Goal: Information Seeking & Learning: Learn about a topic

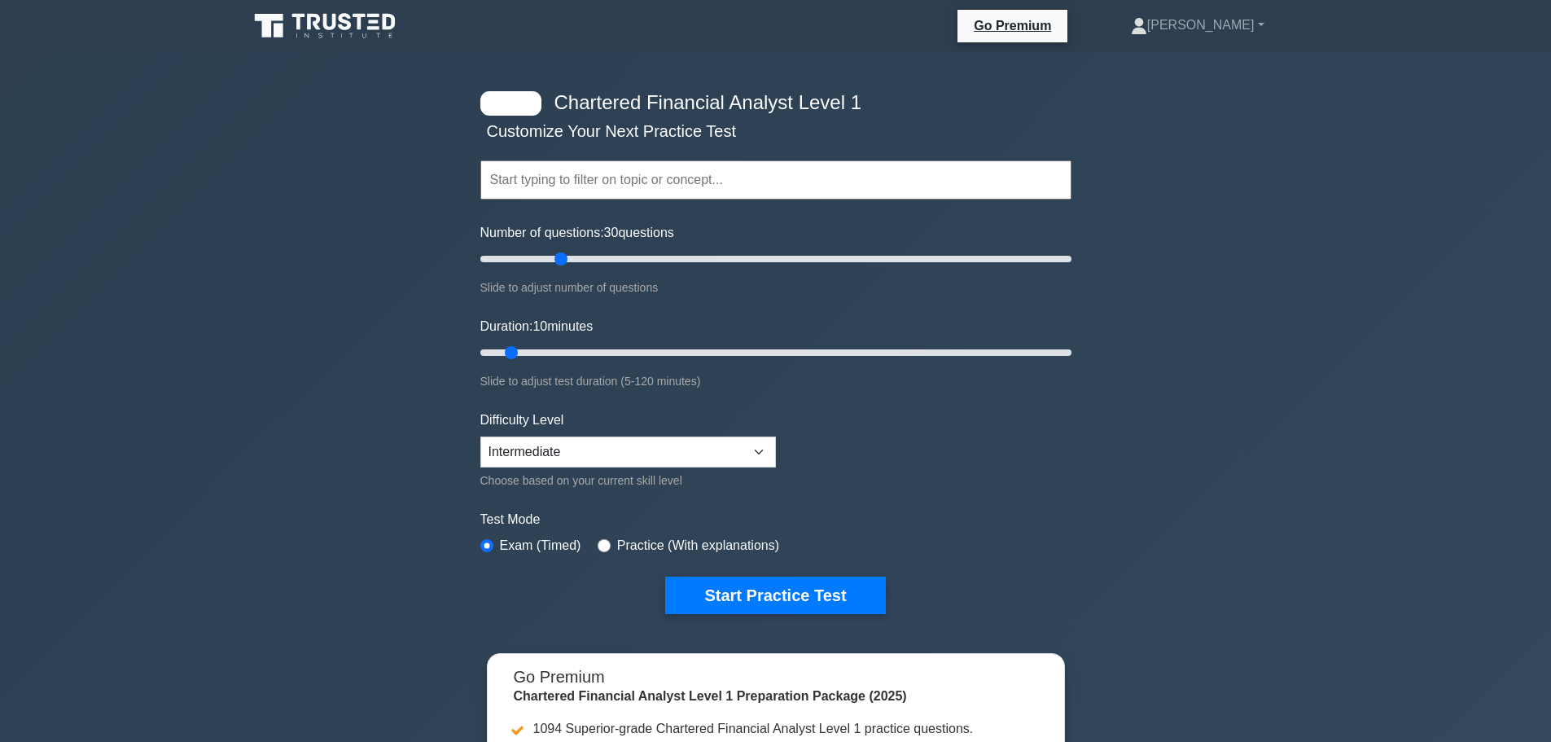
drag, startPoint x: 499, startPoint y: 258, endPoint x: 556, endPoint y: 232, distance: 62.7
type input "30"
click at [556, 249] on input "Number of questions: 30 questions" at bounding box center [775, 259] width 591 height 20
drag, startPoint x: 515, startPoint y: 362, endPoint x: 875, endPoint y: 353, distance: 360.0
type input "80"
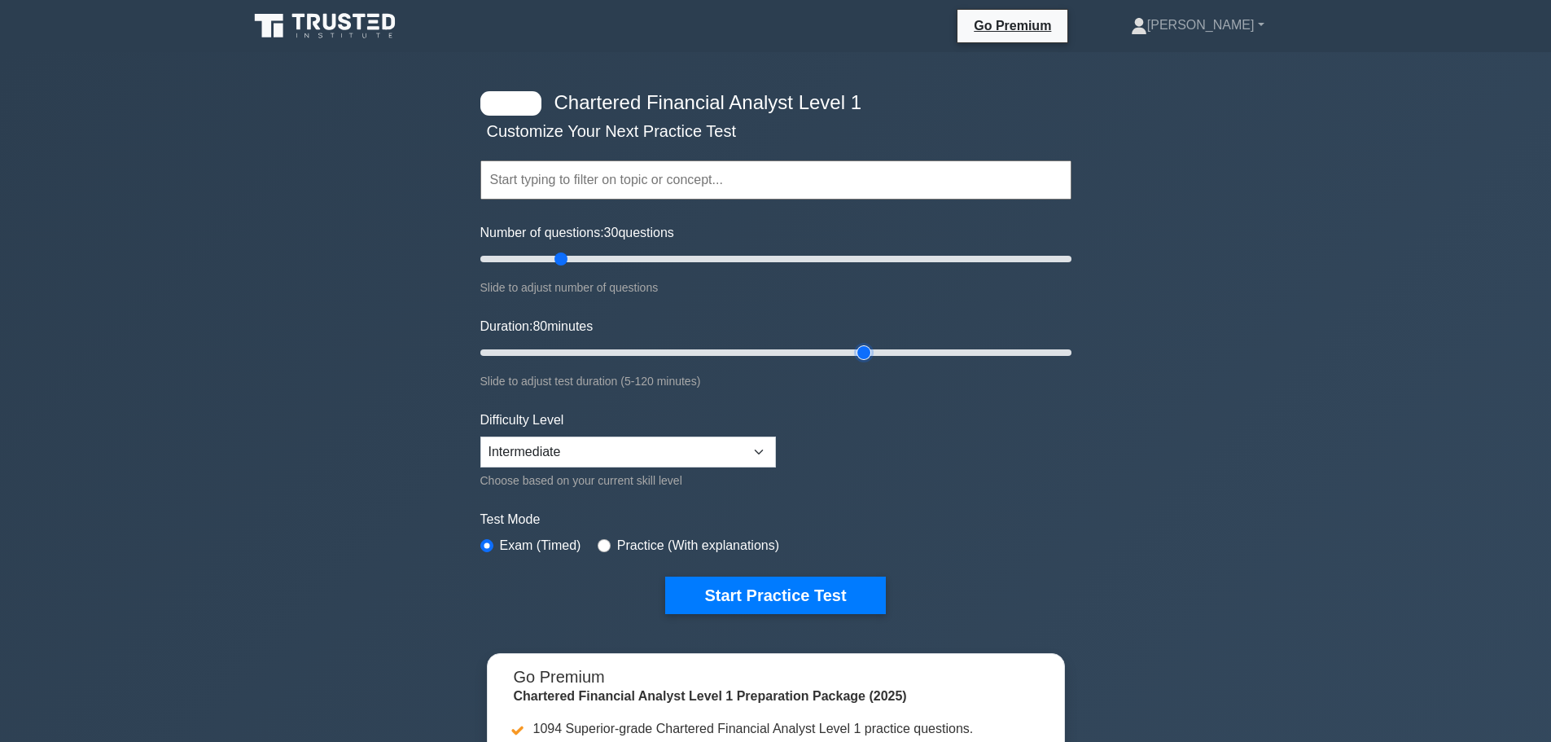
click at [875, 353] on input "Duration: 80 minutes" at bounding box center [775, 353] width 591 height 20
click at [727, 601] on button "Start Practice Test" at bounding box center [775, 594] width 220 height 37
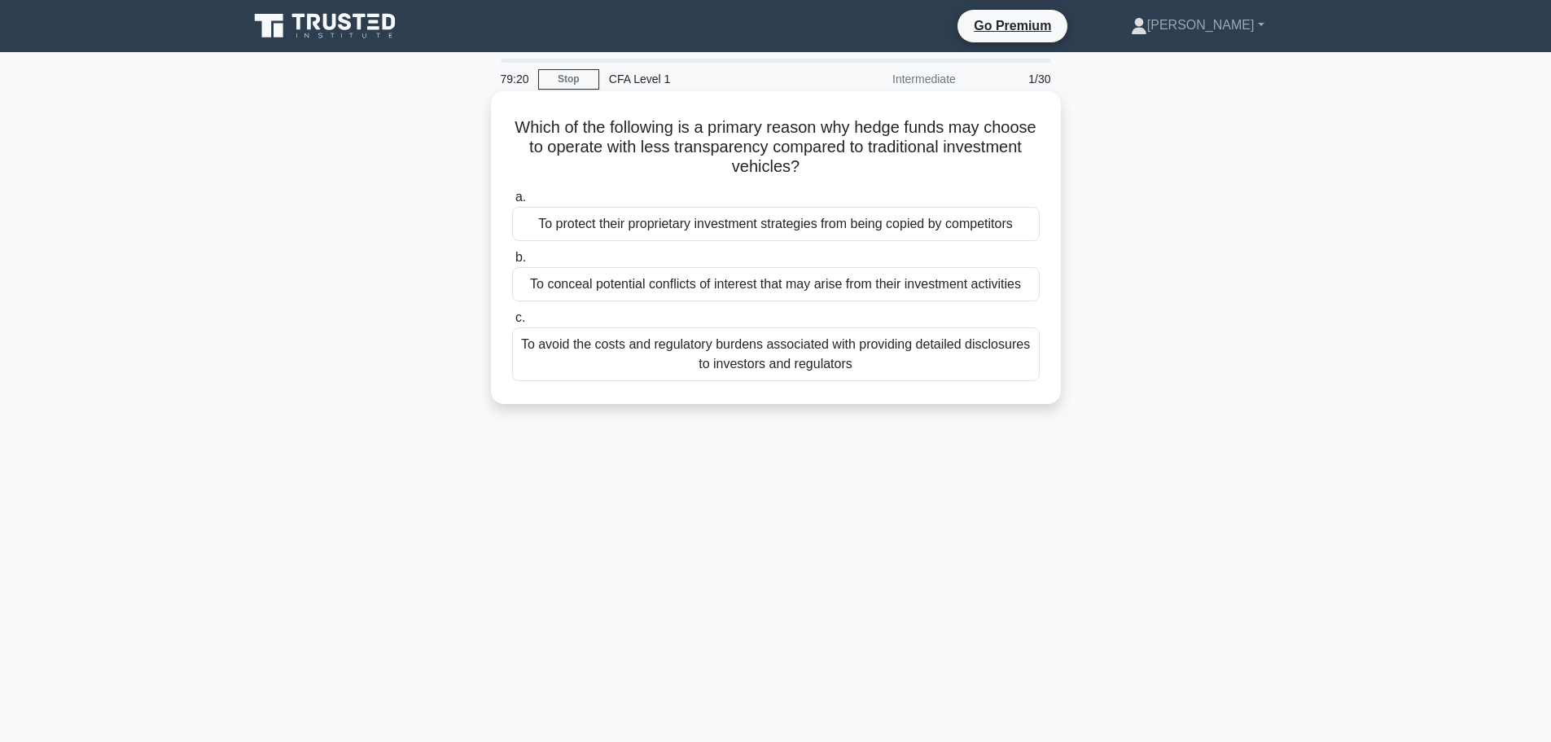
click at [774, 217] on div "To protect their proprietary investment strategies from being copied by competi…" at bounding box center [776, 224] width 528 height 34
click at [512, 203] on input "a. To protect their proprietary investment strategies from being copied by comp…" at bounding box center [512, 197] width 0 height 11
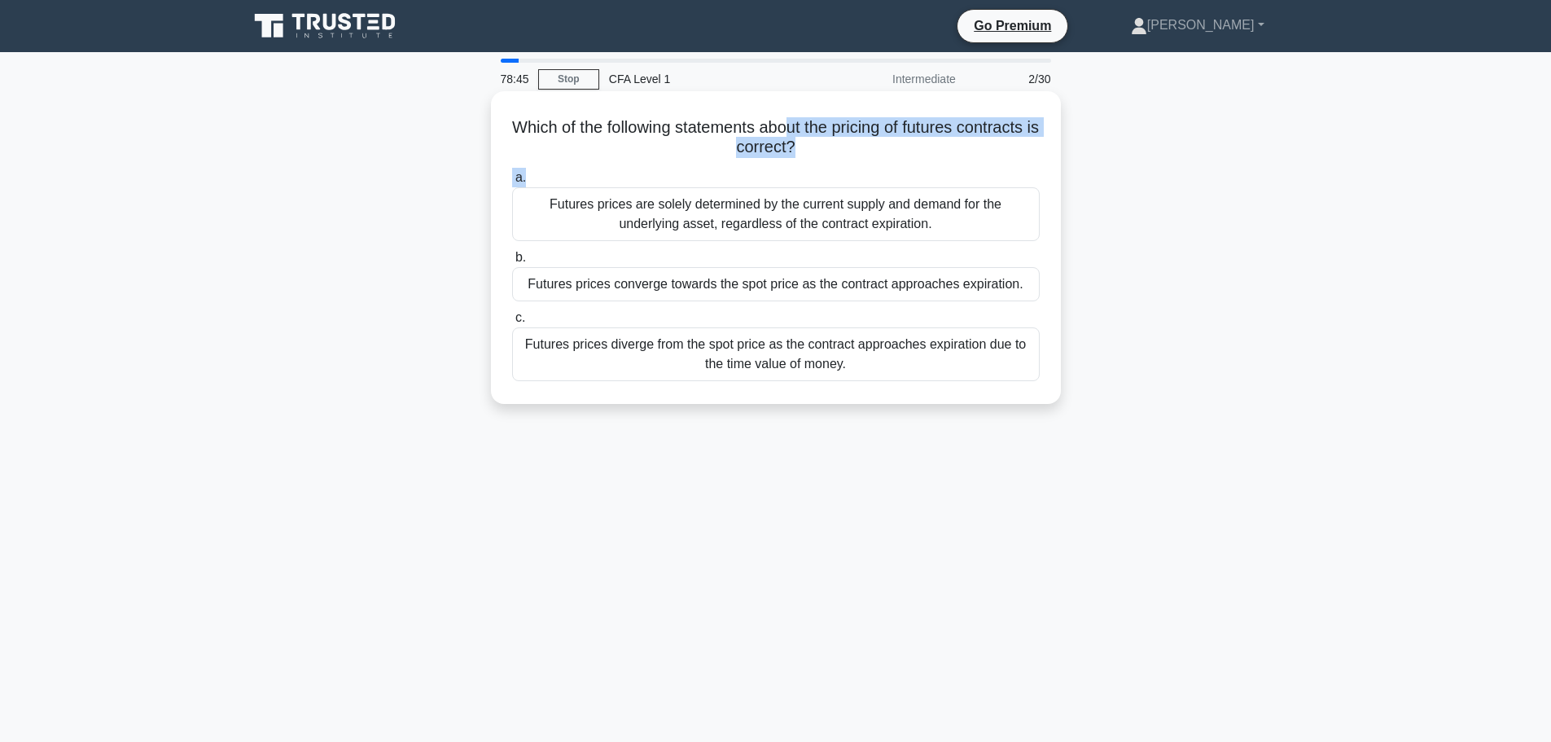
drag, startPoint x: 848, startPoint y: 169, endPoint x: 833, endPoint y: 136, distance: 35.7
click at [833, 136] on div "Which of the following statements about the pricing of futures contracts is cor…" at bounding box center [775, 248] width 557 height 300
click at [833, 136] on h5 "Which of the following statements about the pricing of futures contracts is cor…" at bounding box center [776, 137] width 531 height 41
click at [769, 205] on div "Futures prices are solely determined by the current supply and demand for the u…" at bounding box center [776, 214] width 528 height 54
click at [512, 183] on input "a. Futures prices are solely determined by the current supply and demand for th…" at bounding box center [512, 178] width 0 height 11
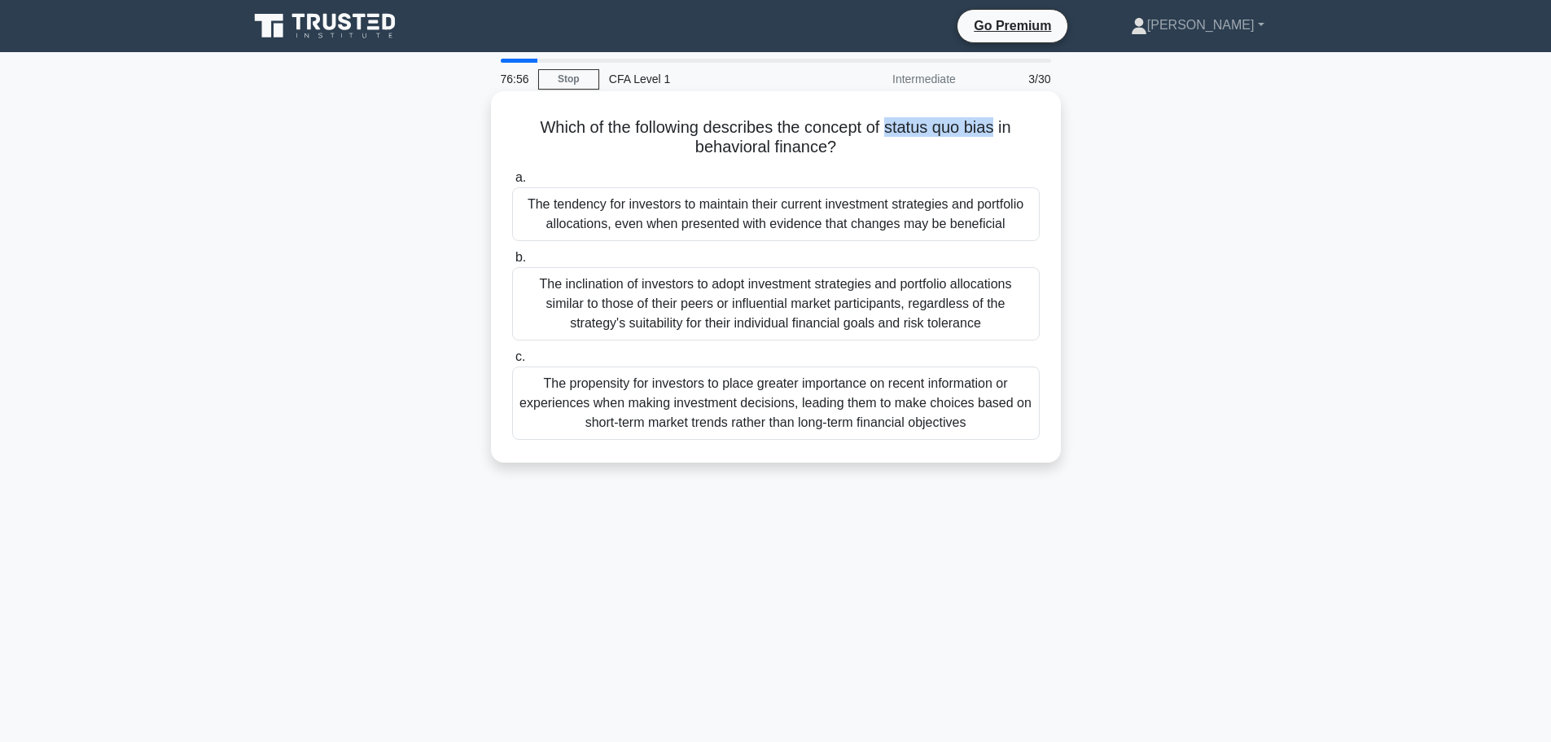
drag, startPoint x: 890, startPoint y: 128, endPoint x: 1000, endPoint y: 125, distance: 110.0
click at [1000, 125] on h5 "Which of the following describes the concept of status quo bias in behavioral f…" at bounding box center [776, 137] width 531 height 41
click at [972, 150] on h5 "Which of the following describes the concept of status quo bias in behavioral f…" at bounding box center [776, 137] width 531 height 41
click at [942, 204] on div "The tendency for investors to maintain their current investment strategies and …" at bounding box center [776, 214] width 528 height 54
click at [512, 183] on input "a. The tendency for investors to maintain their current investment strategies a…" at bounding box center [512, 178] width 0 height 11
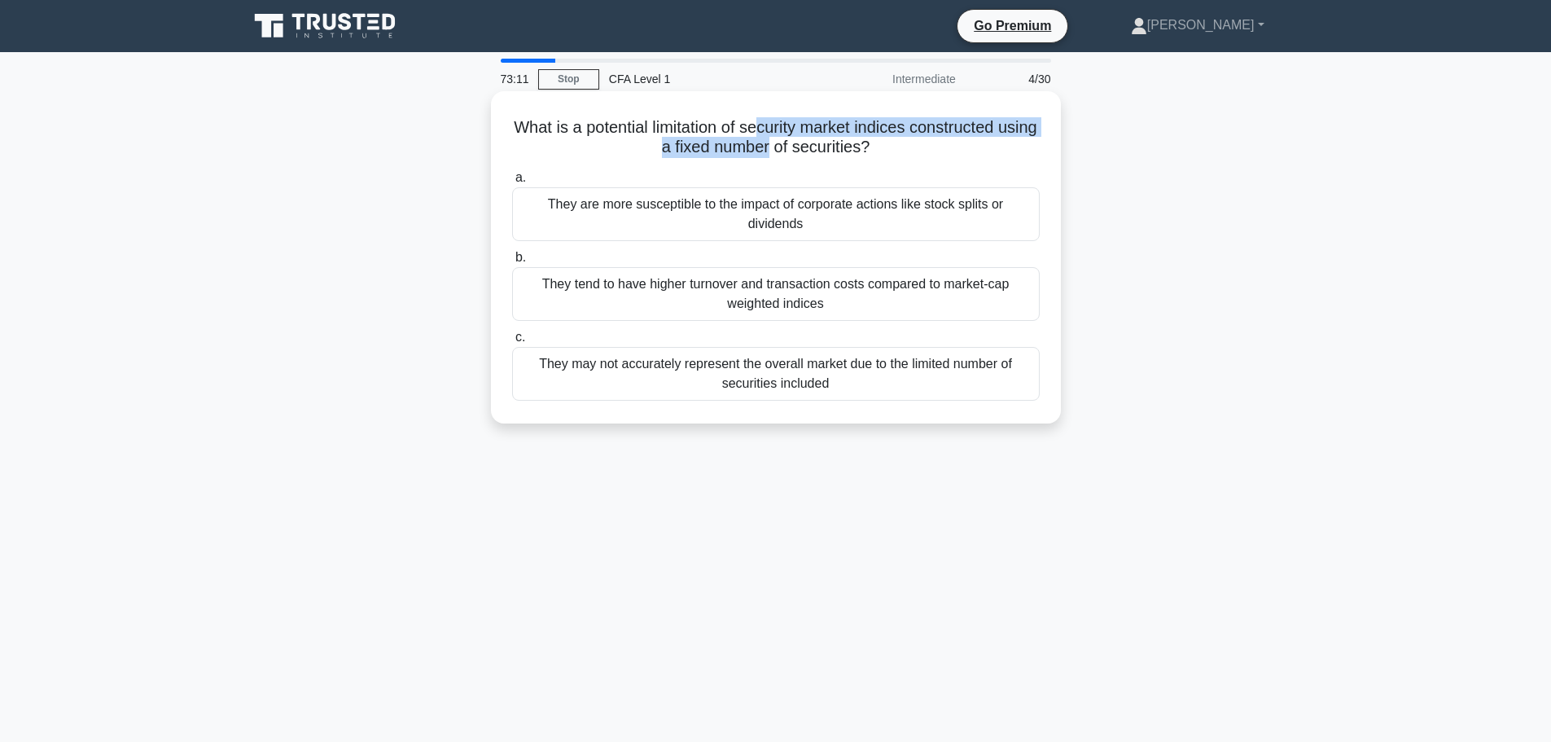
drag, startPoint x: 782, startPoint y: 123, endPoint x: 791, endPoint y: 142, distance: 21.5
click at [791, 142] on h5 "What is a potential limitation of security market indices constructed using a f…" at bounding box center [776, 137] width 531 height 41
click at [727, 373] on div "They may not accurately represent the overall market due to the limited number …" at bounding box center [776, 374] width 528 height 54
click at [512, 343] on input "c. They may not accurately represent the overall market due to the limited numb…" at bounding box center [512, 337] width 0 height 11
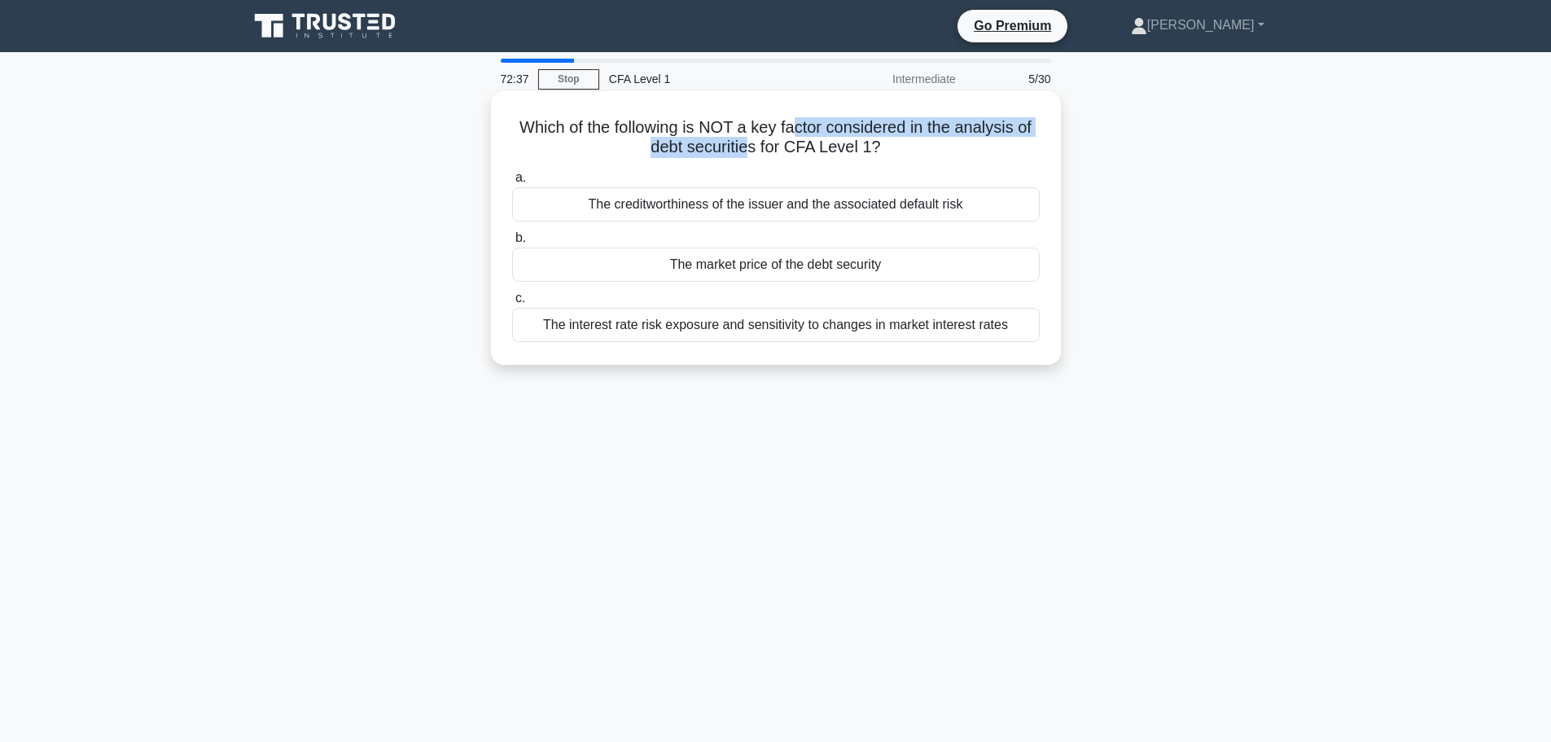
drag, startPoint x: 797, startPoint y: 130, endPoint x: 750, endPoint y: 154, distance: 52.8
click at [750, 154] on h5 "Which of the following is NOT a key factor considered in the analysis of debt s…" at bounding box center [776, 137] width 531 height 41
click at [728, 259] on div "The market price of the debt security" at bounding box center [776, 265] width 528 height 34
click at [512, 243] on input "b. The market price of the debt security" at bounding box center [512, 238] width 0 height 11
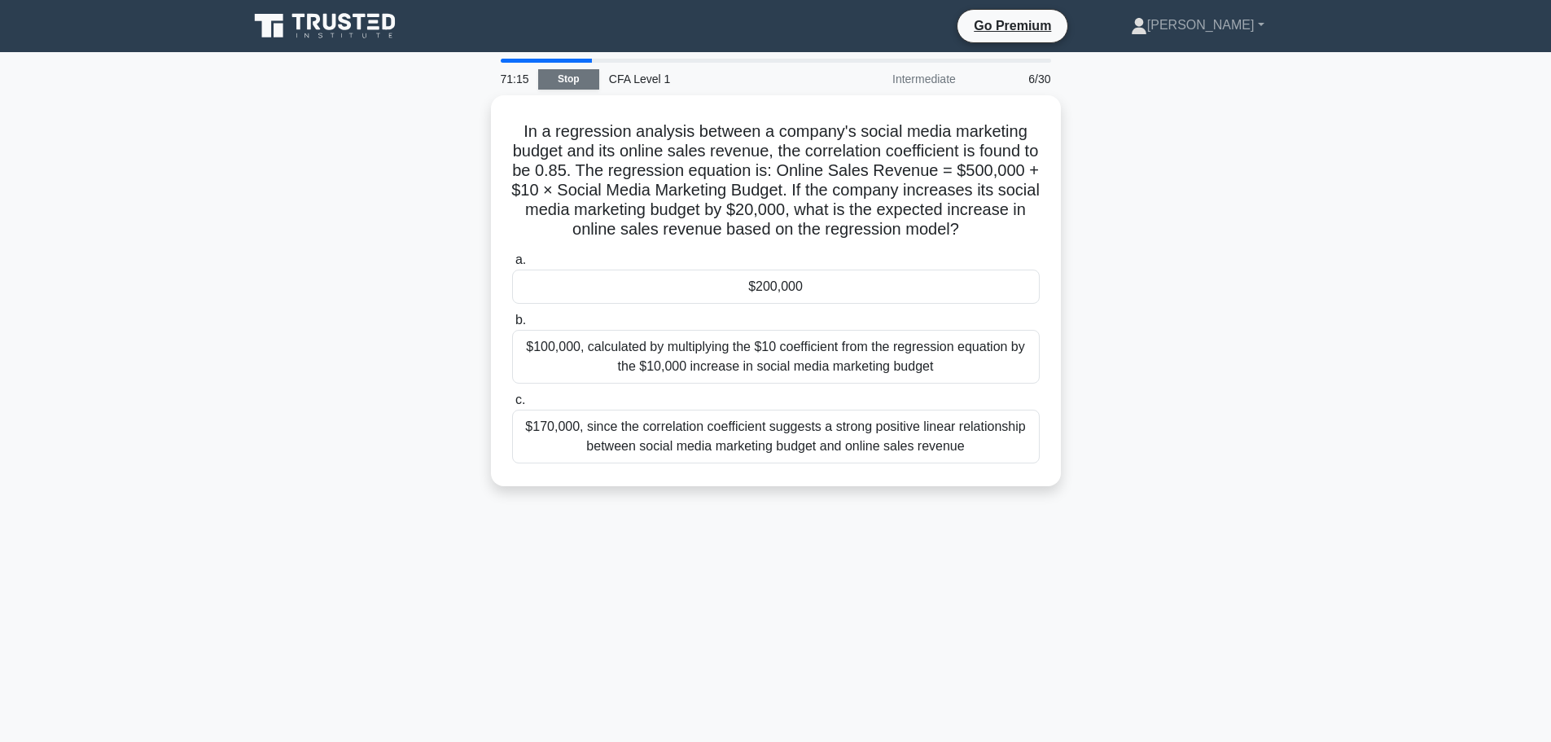
click at [585, 78] on link "Stop" at bounding box center [568, 79] width 61 height 20
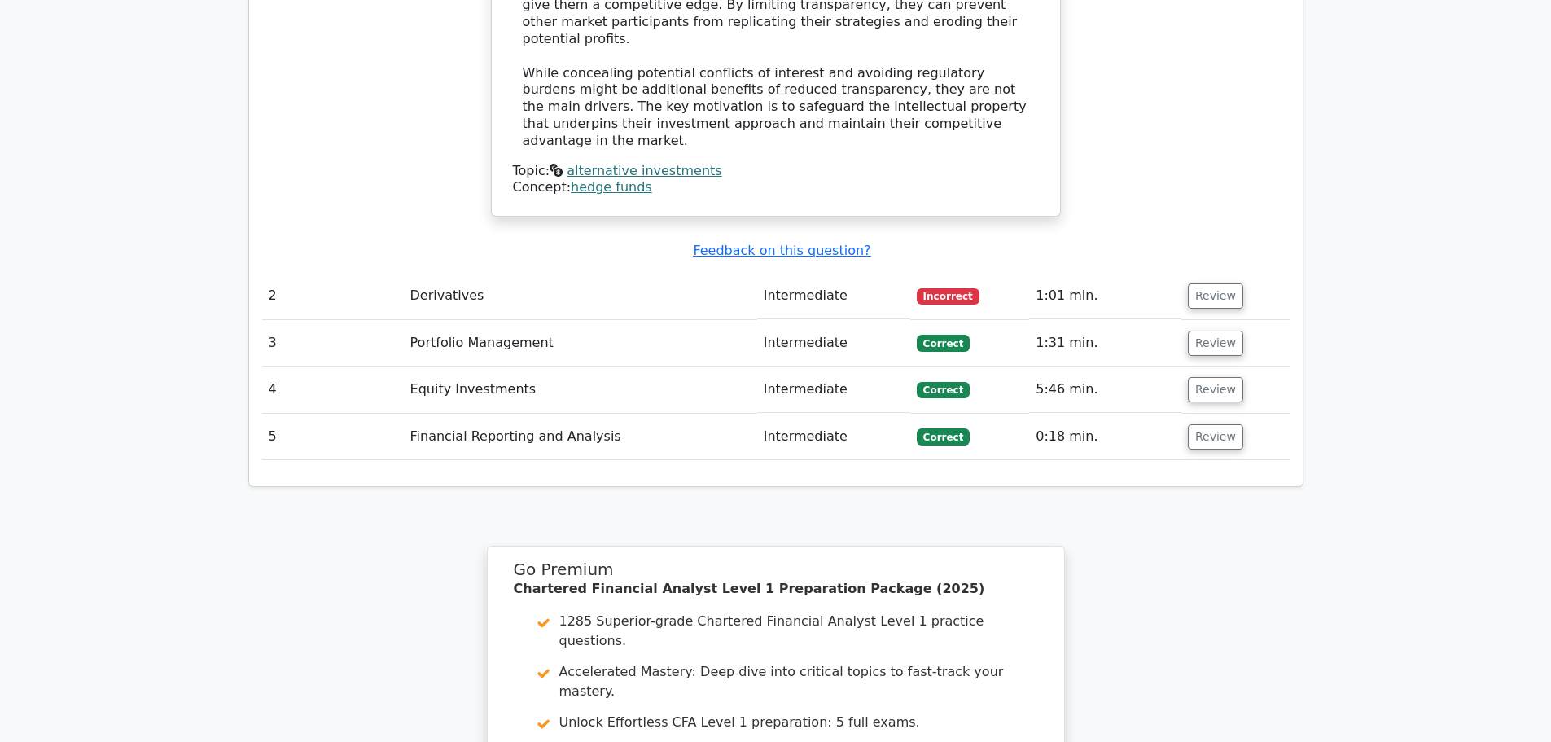
scroll to position [1764, 0]
